Goal: Entertainment & Leisure: Consume media (video, audio)

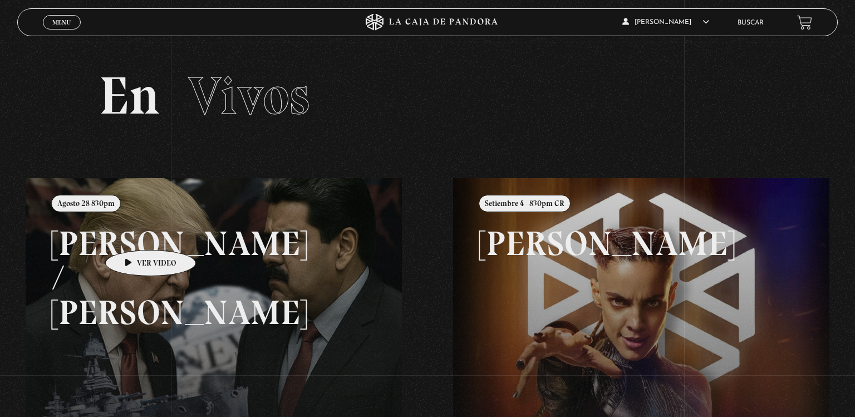
click at [133, 233] on link at bounding box center [453, 386] width 855 height 417
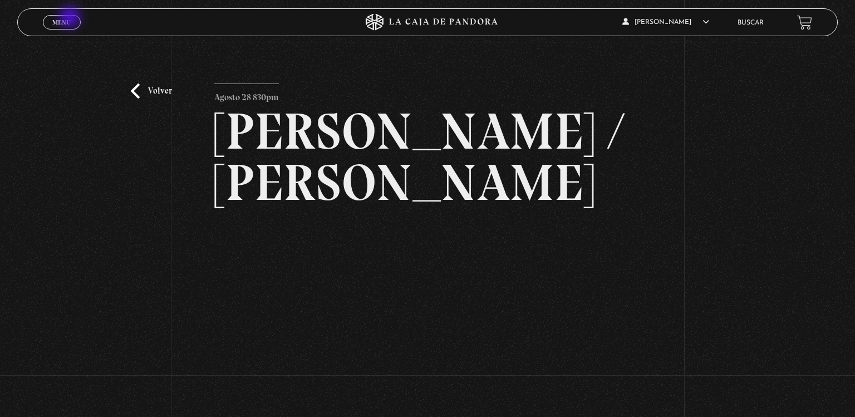
click at [71, 19] on span "Menu" at bounding box center [61, 22] width 18 height 7
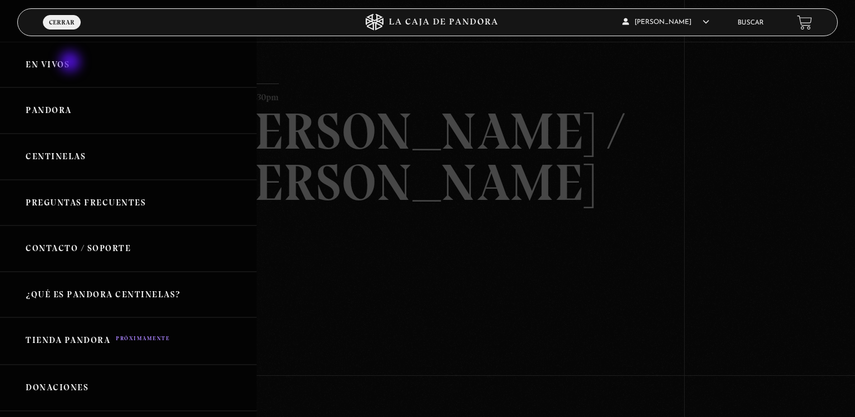
click at [71, 63] on link "En vivos" at bounding box center [128, 65] width 256 height 46
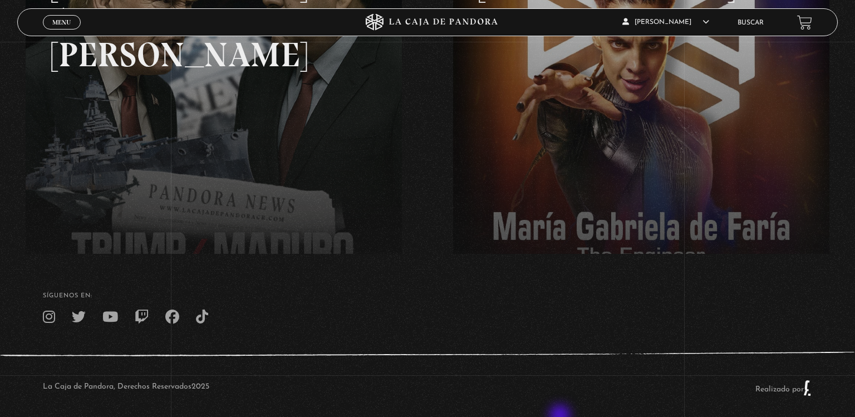
scroll to position [265, 0]
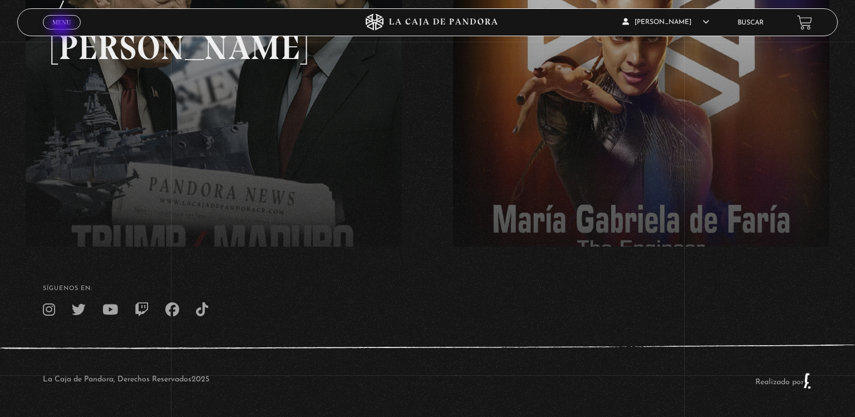
click at [62, 28] on span "Cerrar" at bounding box center [62, 32] width 26 height 8
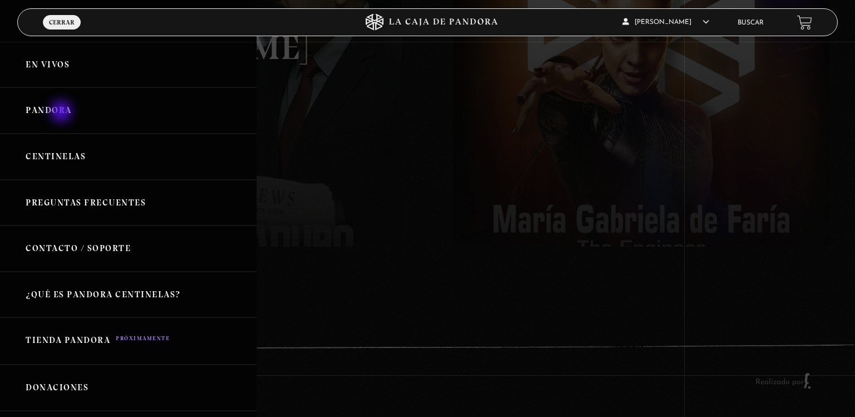
click at [62, 112] on link "Pandora" at bounding box center [128, 110] width 256 height 46
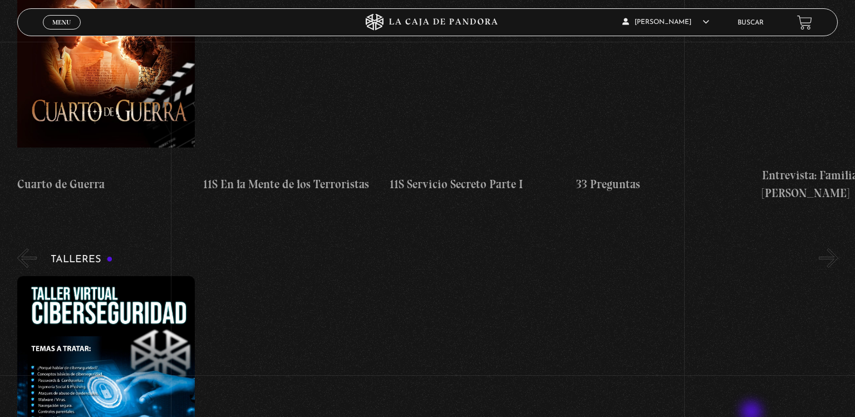
scroll to position [309, 0]
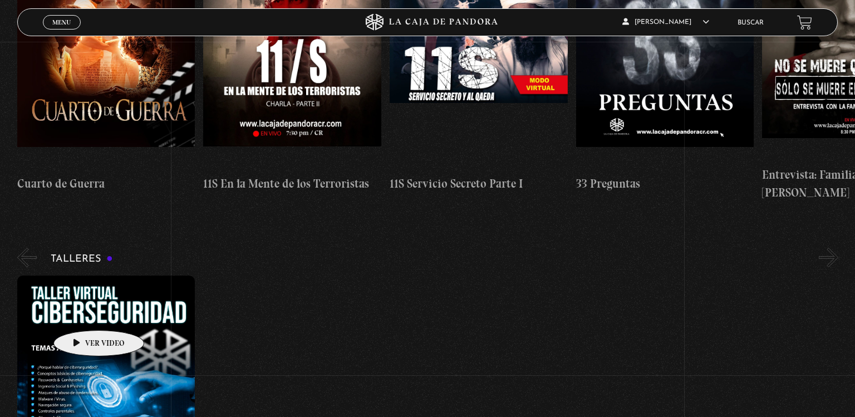
click at [81, 313] on figure at bounding box center [106, 375] width 178 height 200
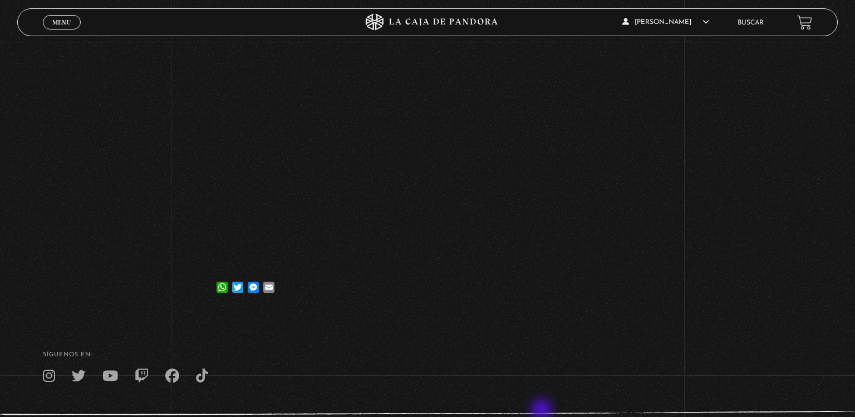
scroll to position [256, 0]
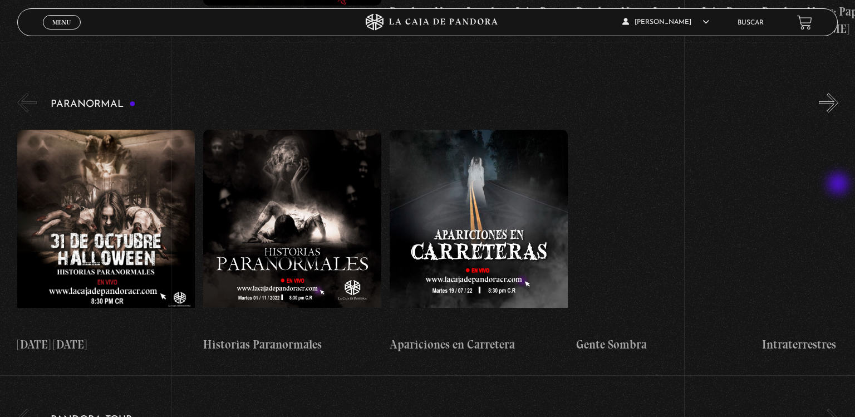
scroll to position [1095, 0]
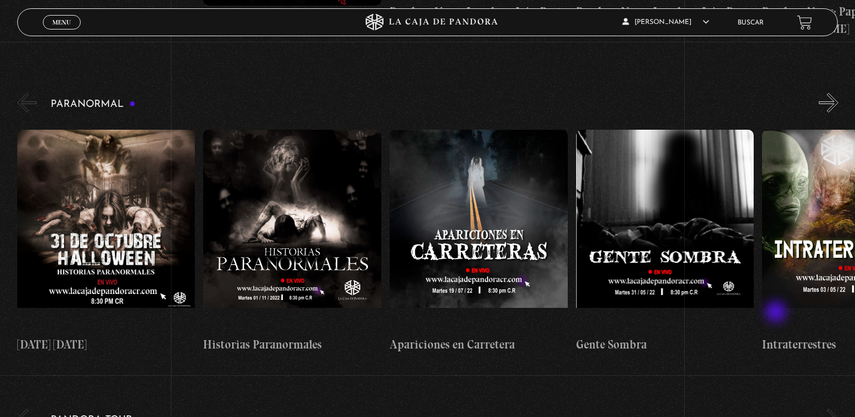
click at [830, 408] on button "»" at bounding box center [827, 417] width 19 height 19
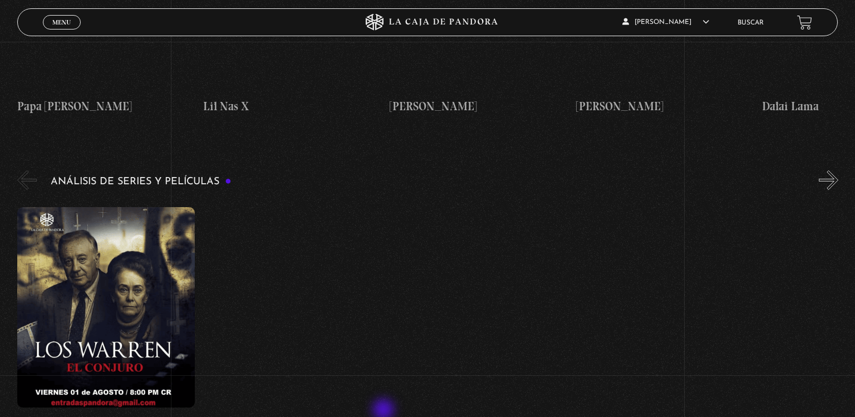
scroll to position [1965, 0]
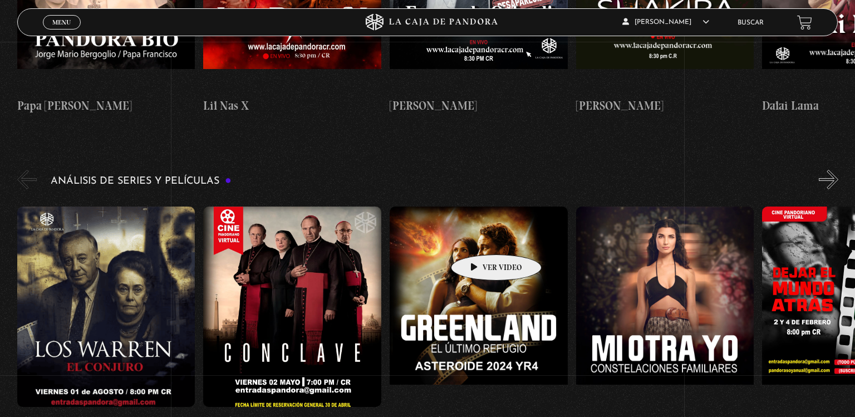
click at [478, 238] on figure at bounding box center [478, 306] width 178 height 200
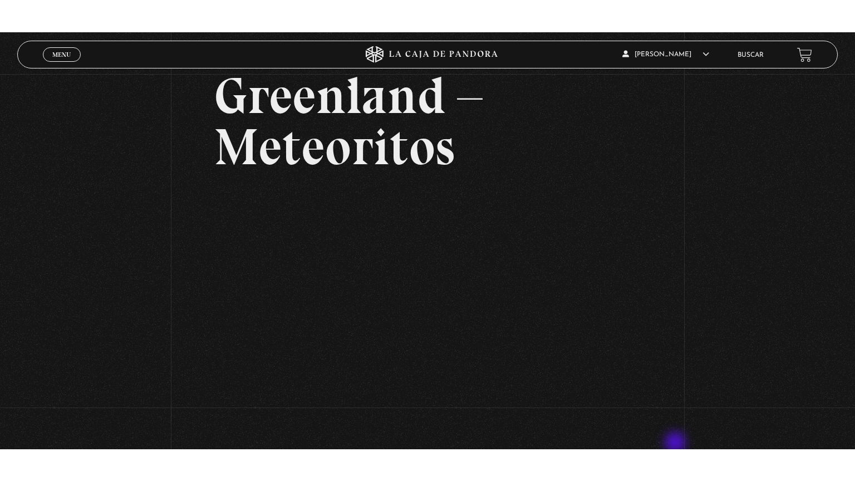
scroll to position [72, 0]
